Goal: Task Accomplishment & Management: Manage account settings

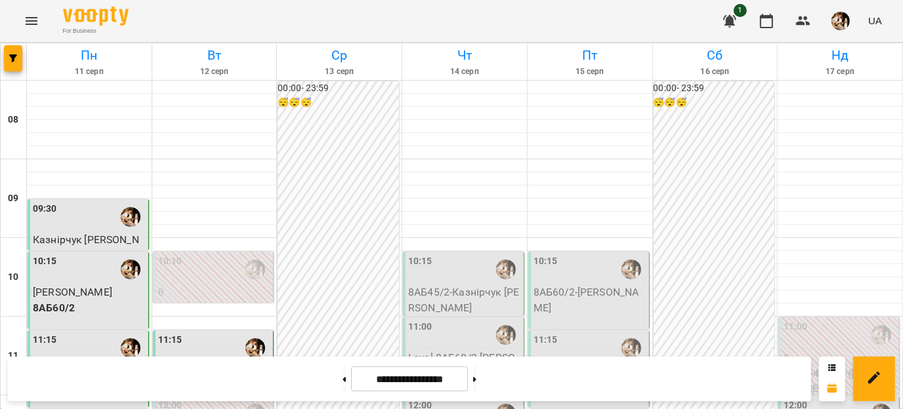
scroll to position [614, 0]
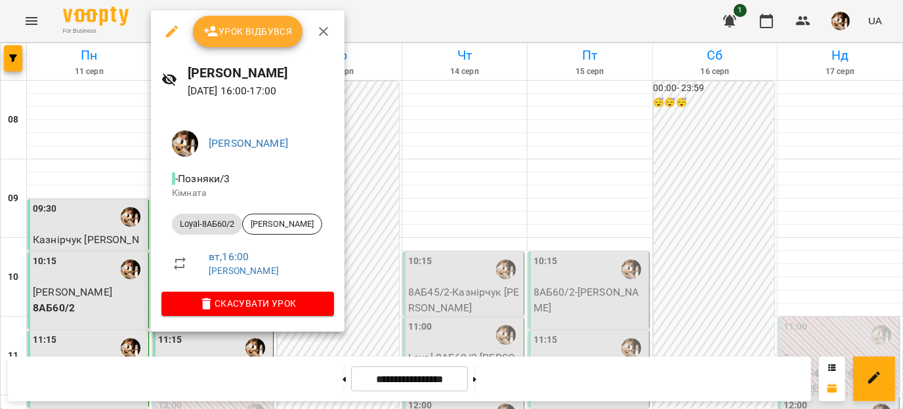
click at [247, 34] on span "Урок відбувся" at bounding box center [247, 32] width 89 height 16
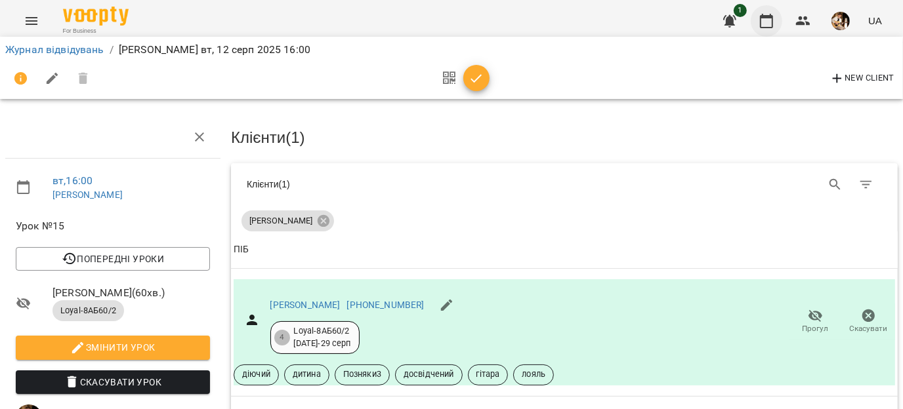
click at [775, 17] on button "button" at bounding box center [766, 20] width 31 height 31
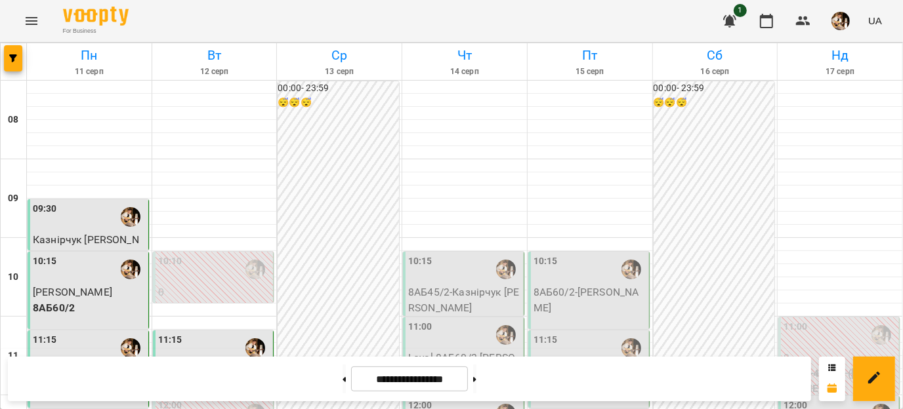
scroll to position [626, 0]
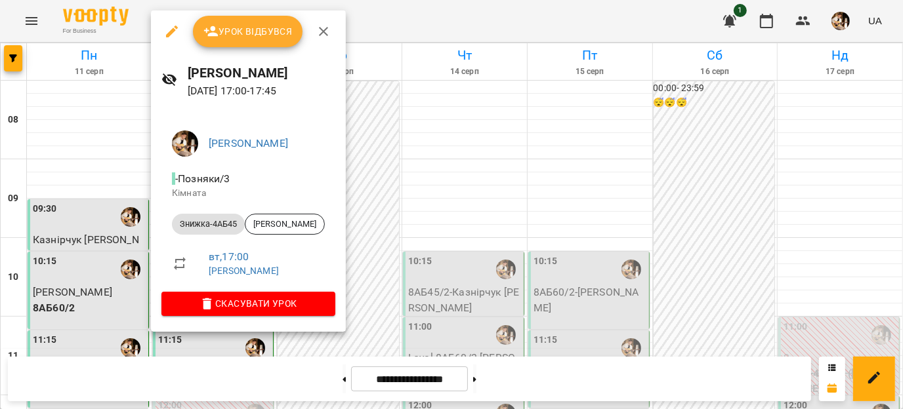
click at [262, 42] on button "Урок відбувся" at bounding box center [248, 31] width 110 height 31
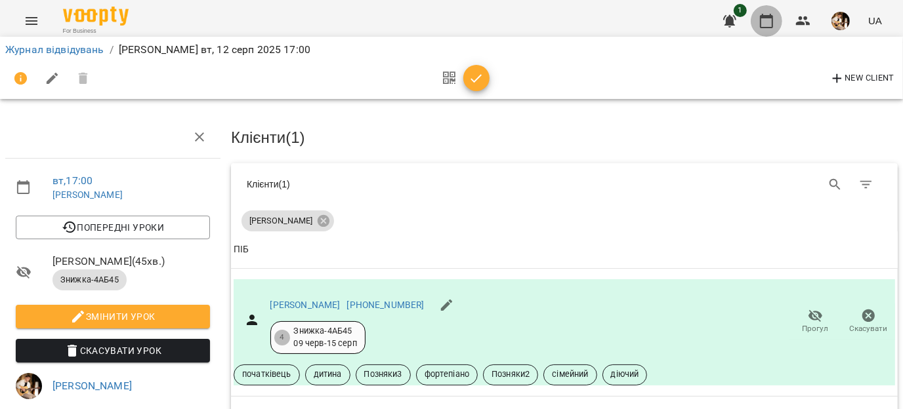
click at [770, 26] on icon "button" at bounding box center [766, 21] width 16 height 16
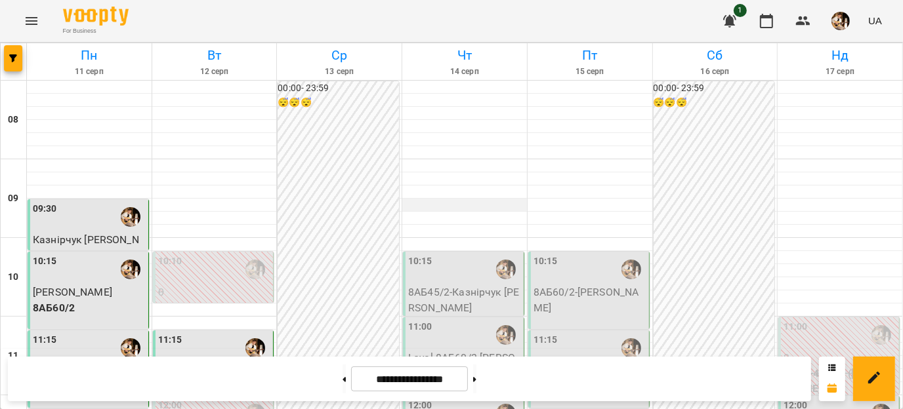
scroll to position [745, 0]
